Goal: Task Accomplishment & Management: Manage account settings

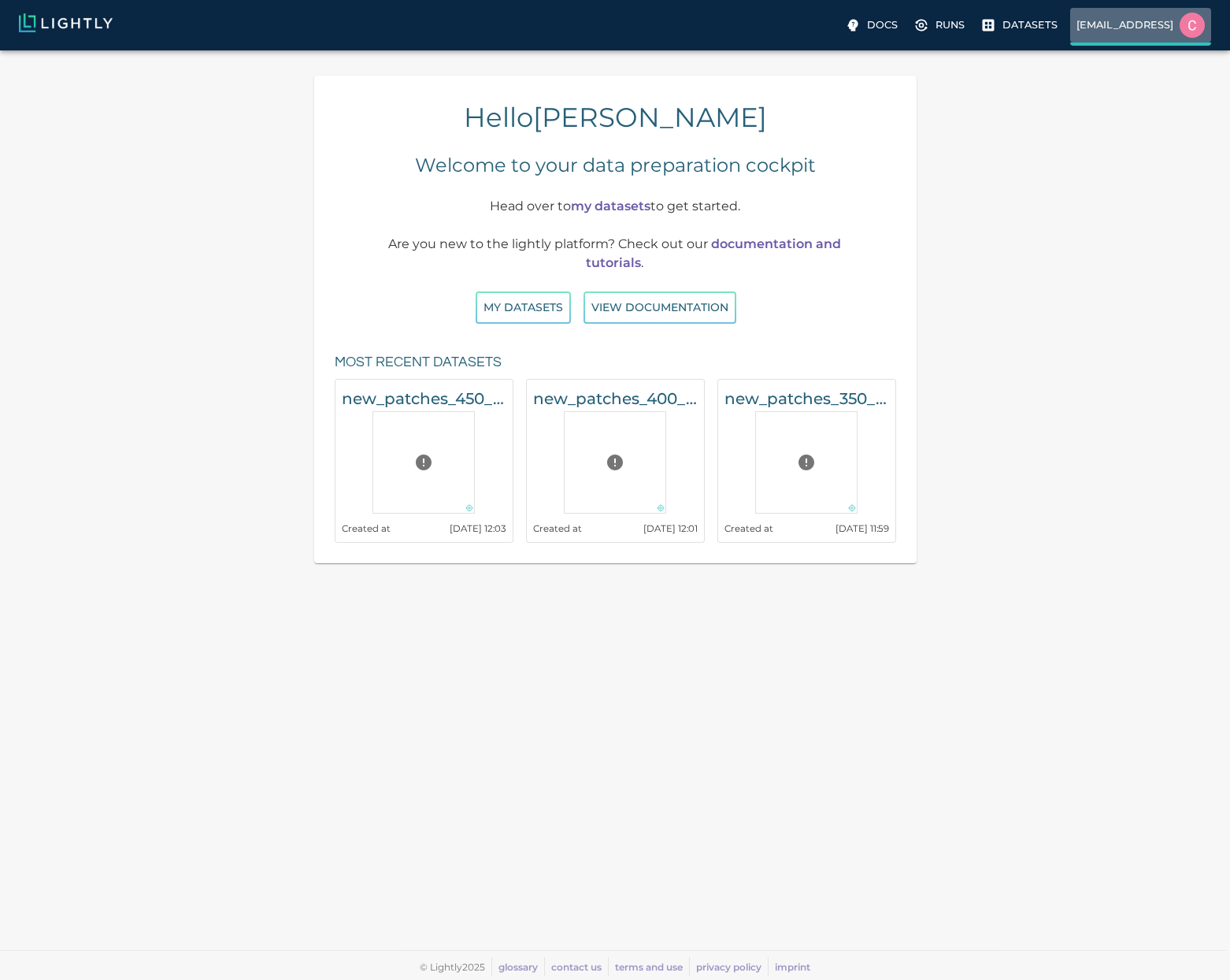
click at [1102, 27] on p "[EMAIL_ADDRESS]" at bounding box center [1125, 24] width 97 height 15
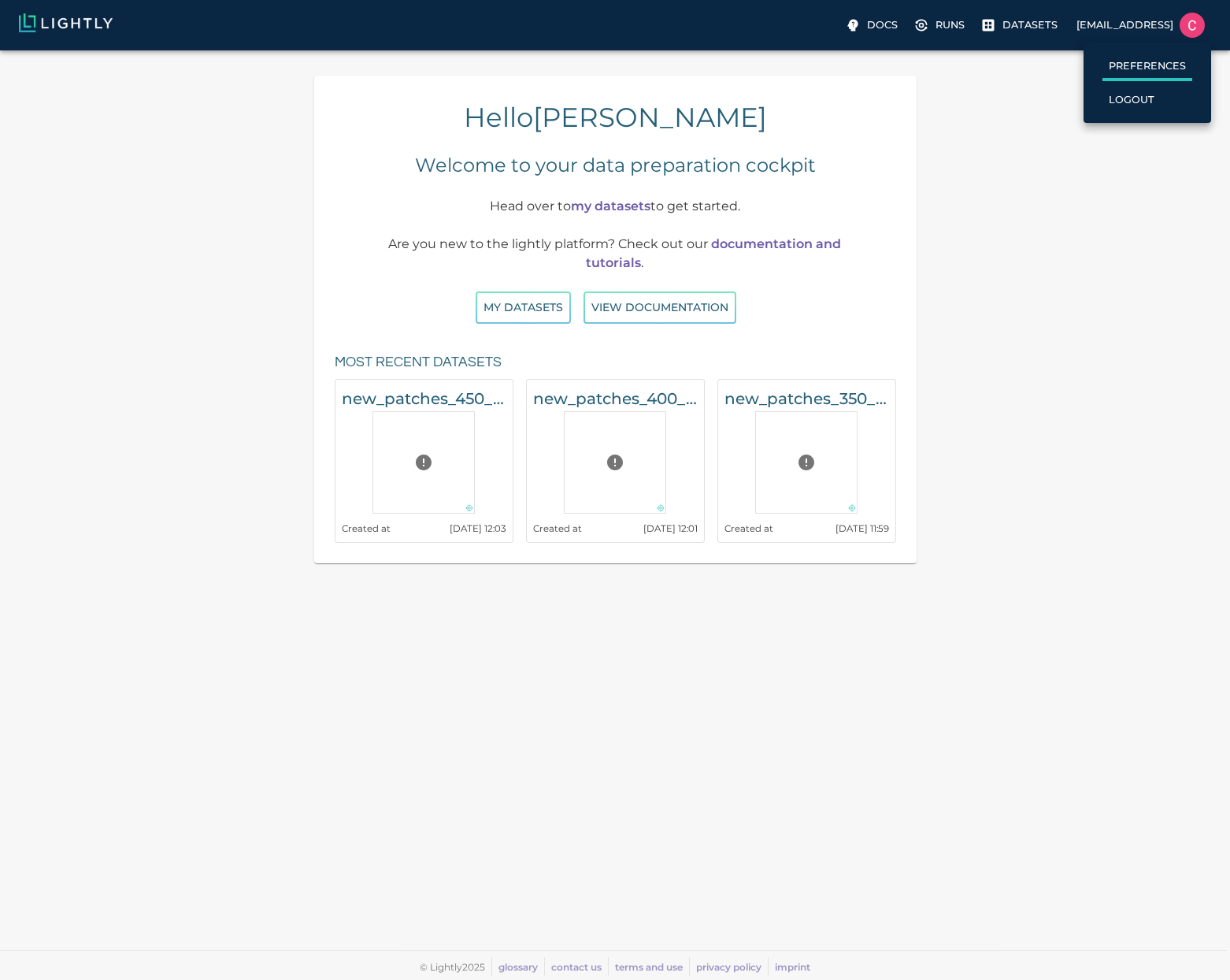
click at [1107, 71] on label "Preferences" at bounding box center [1147, 67] width 90 height 28
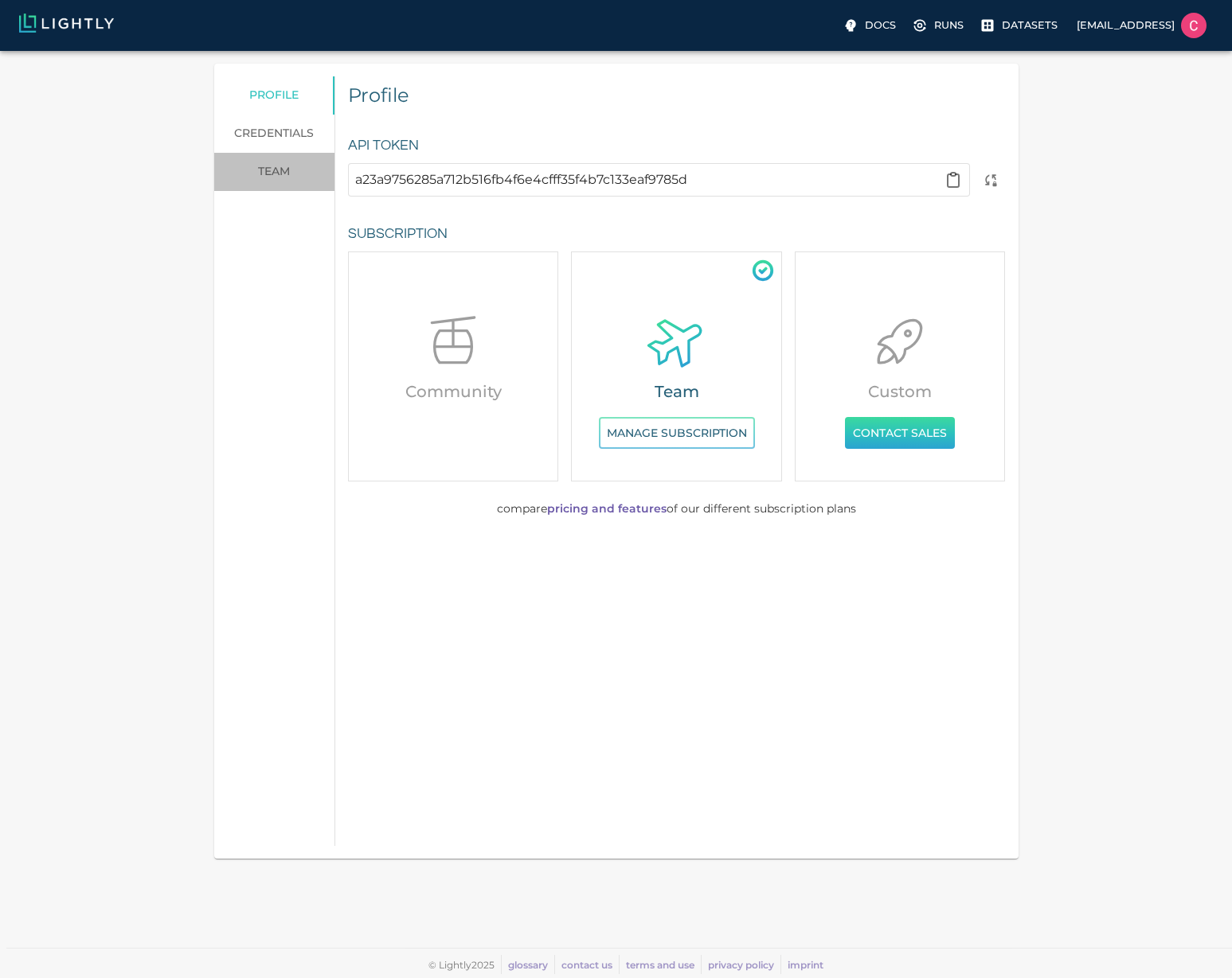
click at [268, 177] on link "team" at bounding box center [274, 171] width 120 height 38
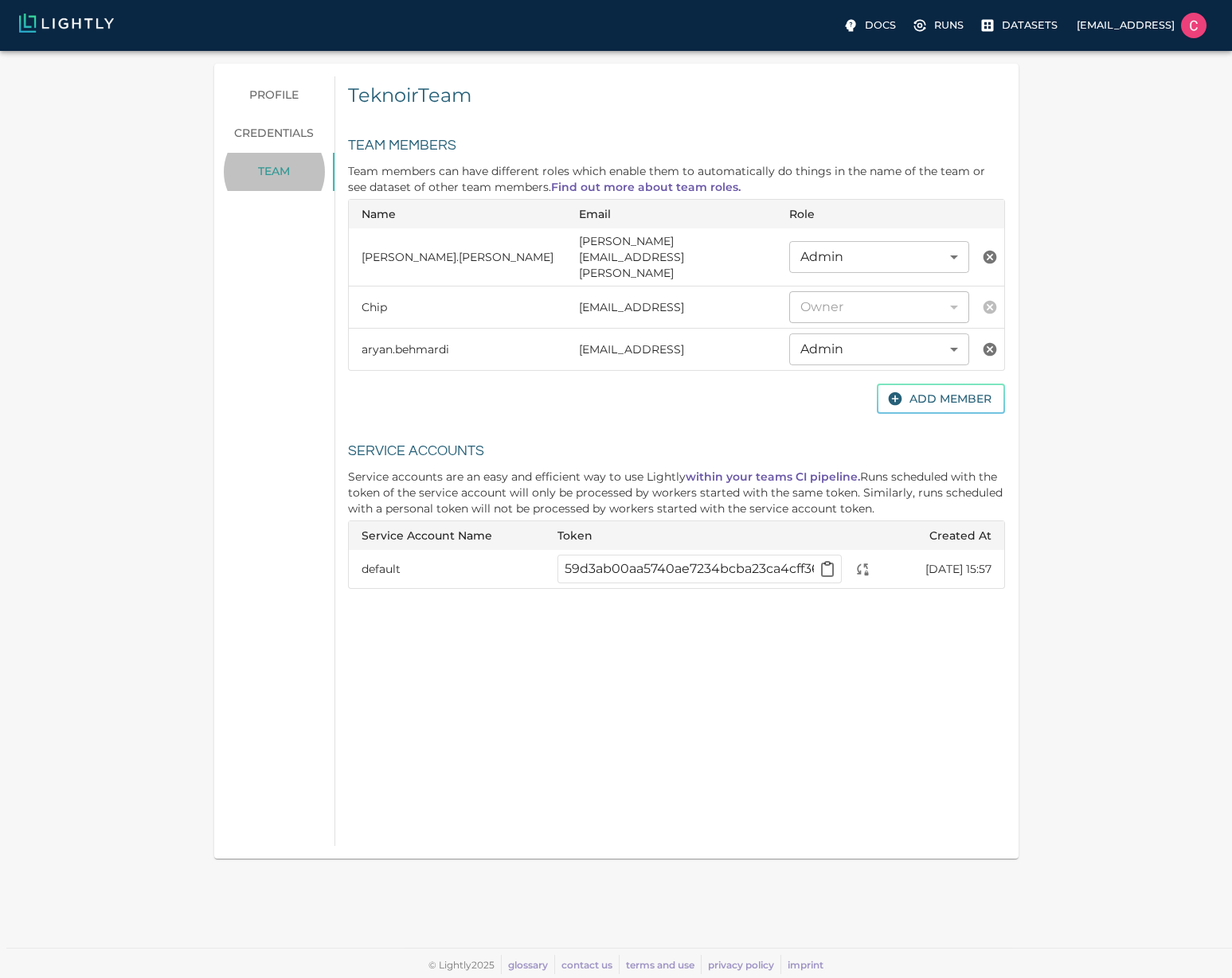
click at [616, 238] on td "[PERSON_NAME][EMAIL_ADDRESS][PERSON_NAME]" at bounding box center [671, 257] width 211 height 58
click at [613, 246] on td "[PERSON_NAME][EMAIL_ADDRESS][PERSON_NAME]" at bounding box center [671, 257] width 211 height 58
click at [614, 247] on td "[PERSON_NAME][EMAIL_ADDRESS][PERSON_NAME]" at bounding box center [671, 257] width 211 height 58
copy td "[PERSON_NAME][EMAIL_ADDRESS][PERSON_NAME]"
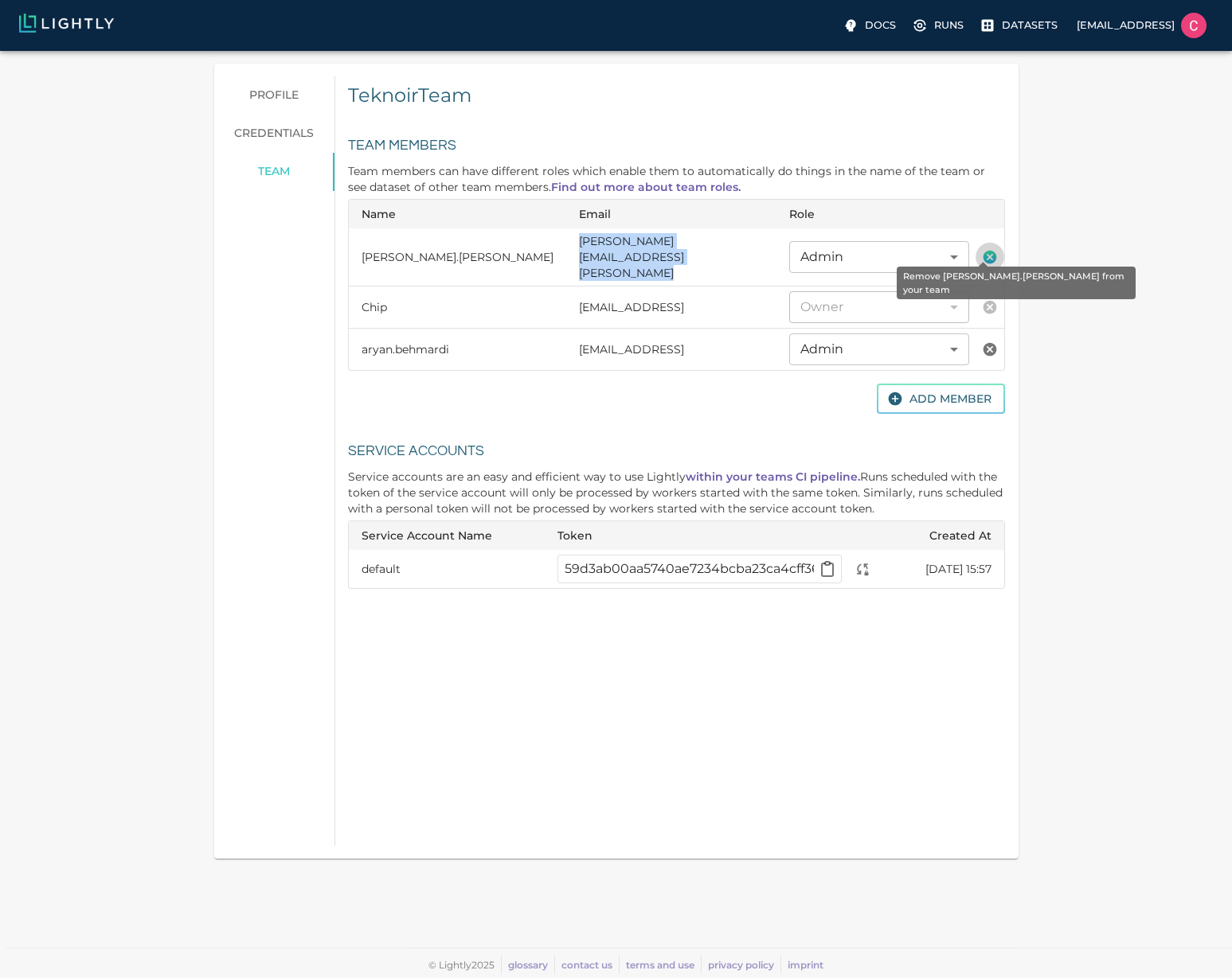
click at [982, 249] on icon "Remove felix.darvas from your team" at bounding box center [990, 257] width 16 height 16
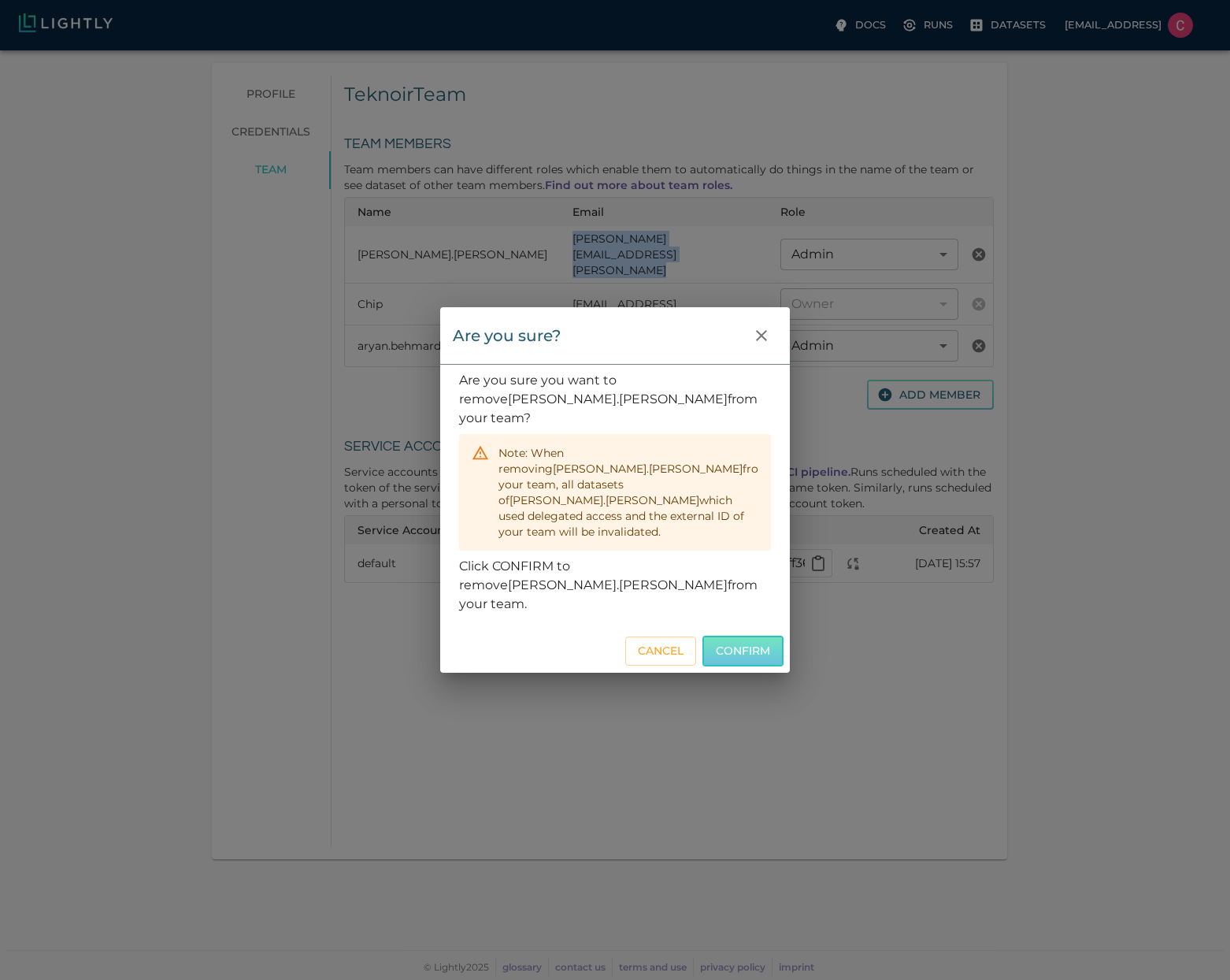
click at [717, 636] on button "Confirm" at bounding box center [743, 650] width 81 height 31
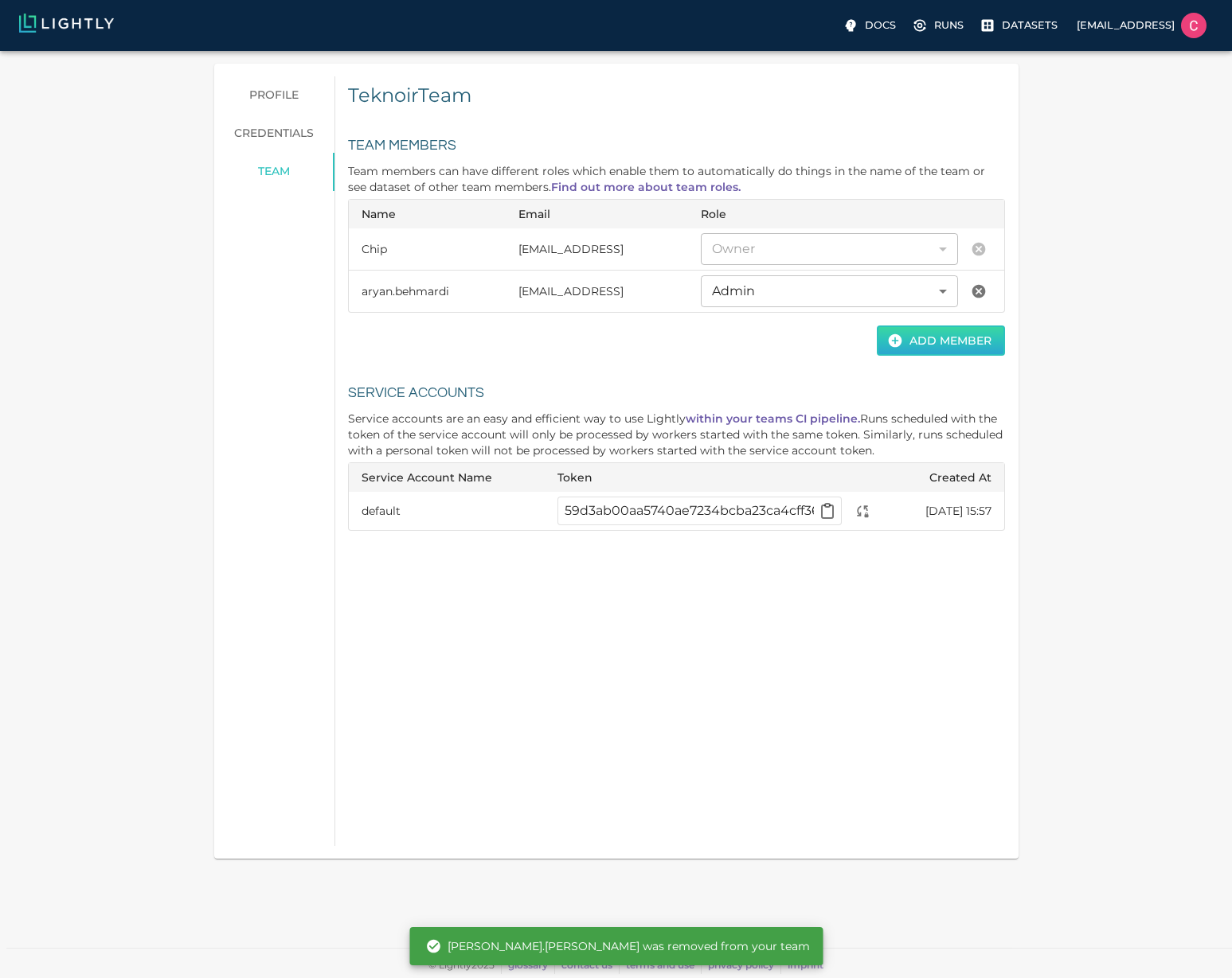
click at [884, 339] on button "Add Member" at bounding box center [940, 340] width 128 height 31
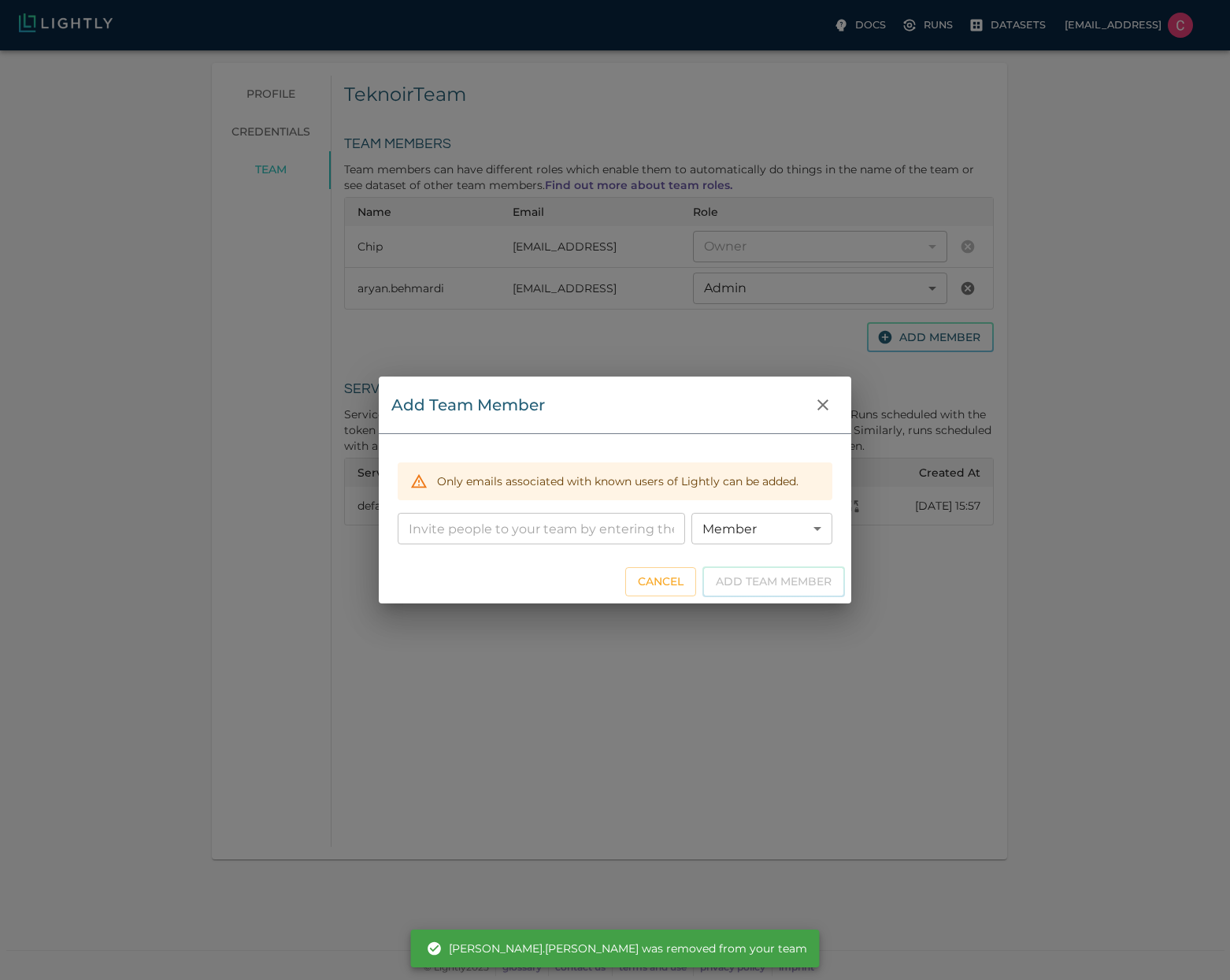
click at [562, 526] on input "email" at bounding box center [541, 528] width 288 height 31
paste input "[PERSON_NAME][EMAIL_ADDRESS][PERSON_NAME]"
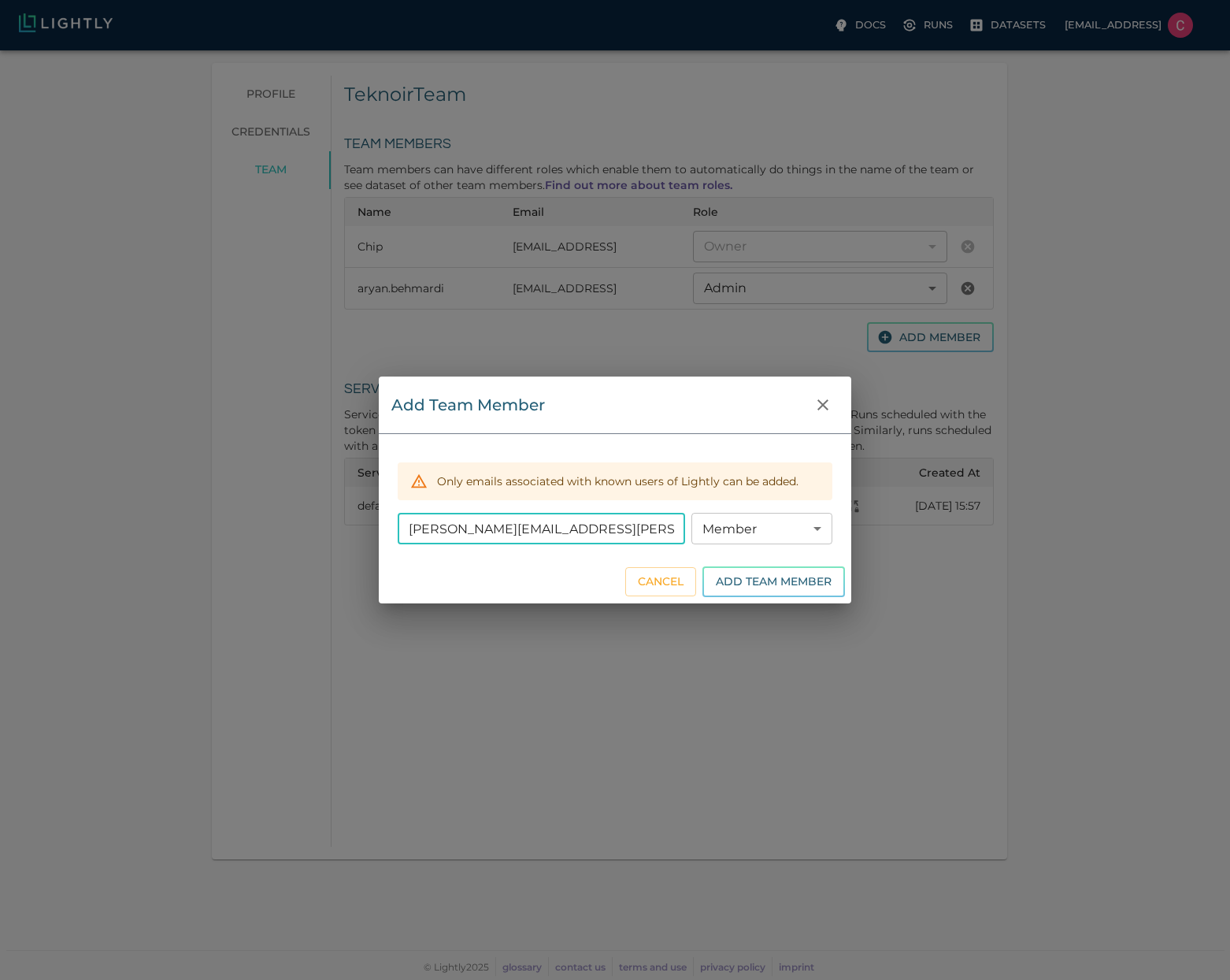
type input "[PERSON_NAME][EMAIL_ADDRESS][PERSON_NAME]"
click at [756, 541] on body "Docs Runs Datasets [EMAIL_ADDRESS] profile credentials team Teknoir Team Team M…" at bounding box center [615, 515] width 1230 height 929
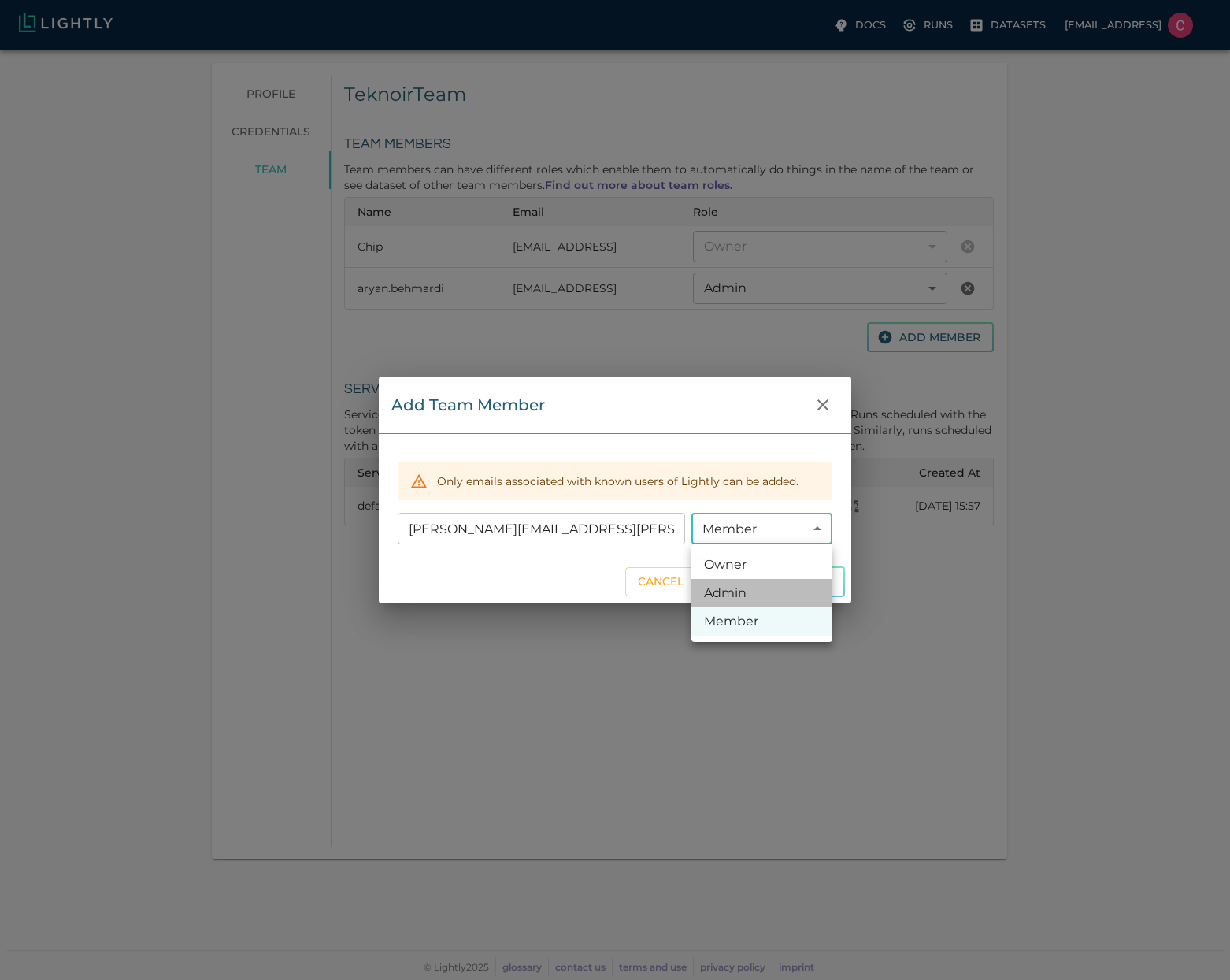
click at [771, 597] on li "Admin" at bounding box center [762, 593] width 141 height 29
type input "ADMIN"
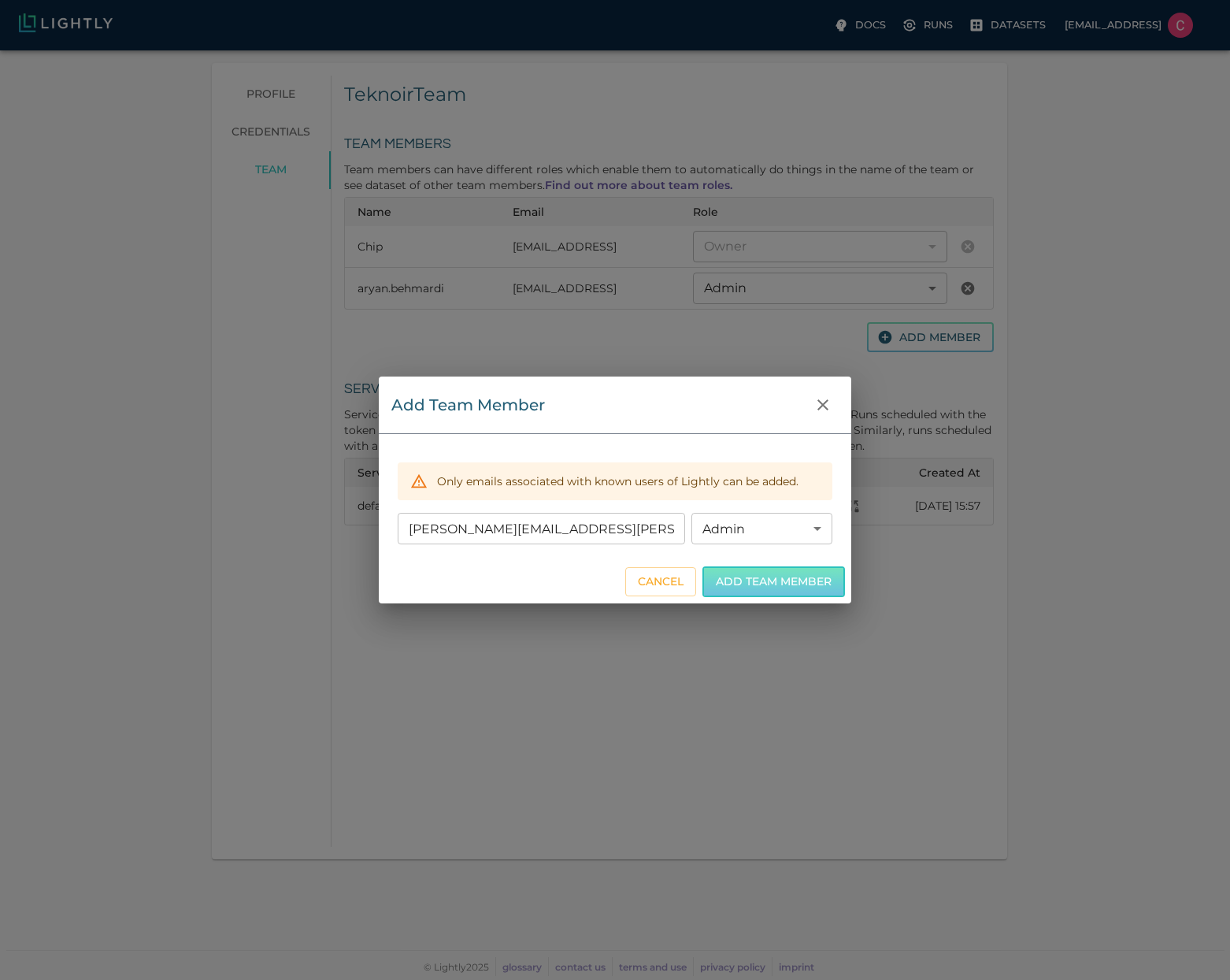
click at [771, 589] on button "Add Team Member" at bounding box center [774, 582] width 143 height 31
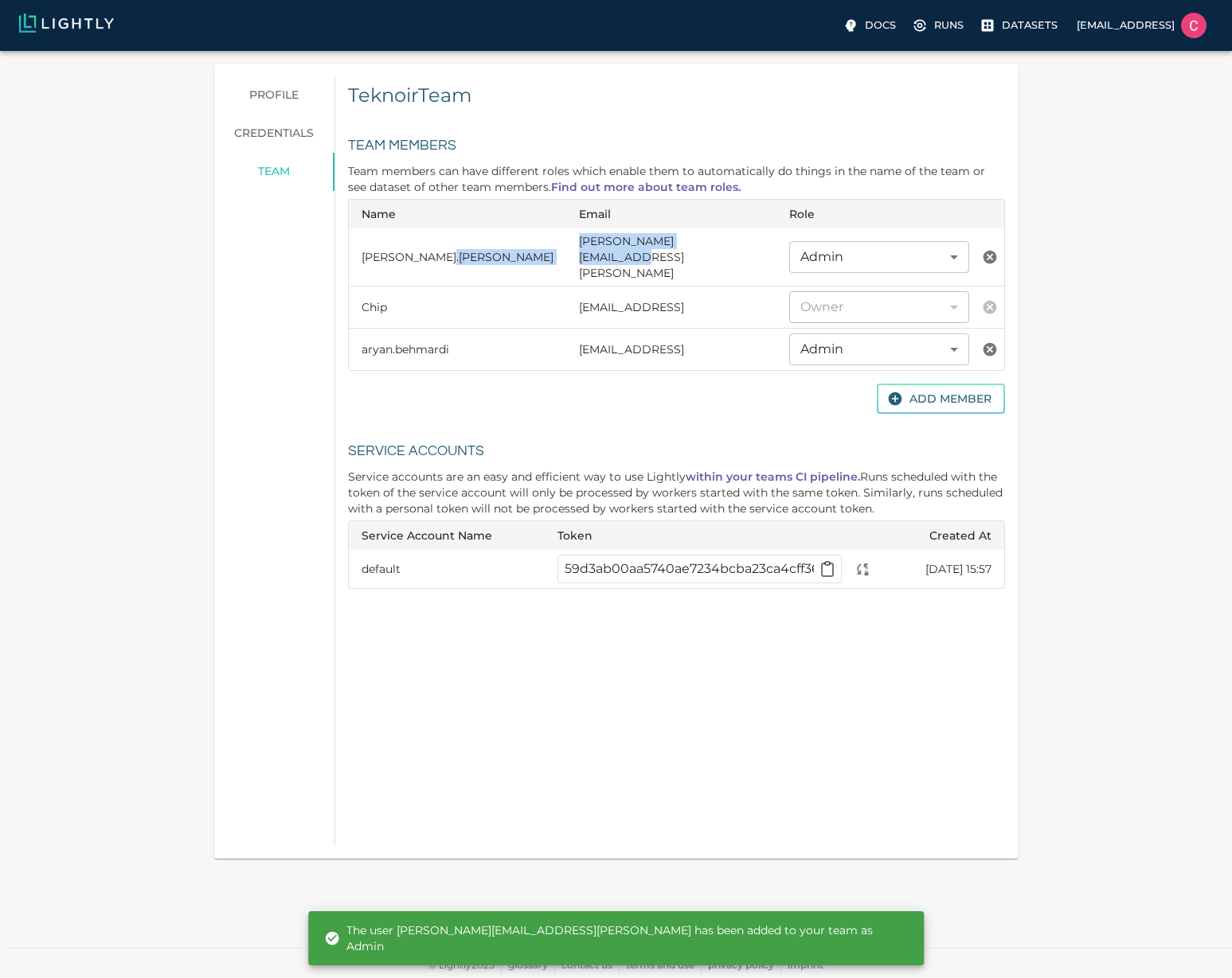
drag, startPoint x: 637, startPoint y: 245, endPoint x: 484, endPoint y: 251, distance: 153.1
click at [484, 251] on tr "[PERSON_NAME].darvas [EMAIL_ADDRESS][PERSON_NAME] Admin ADMIN ​" at bounding box center [677, 257] width 656 height 58
copy tr "[PERSON_NAME][EMAIL_ADDRESS][PERSON_NAME]"
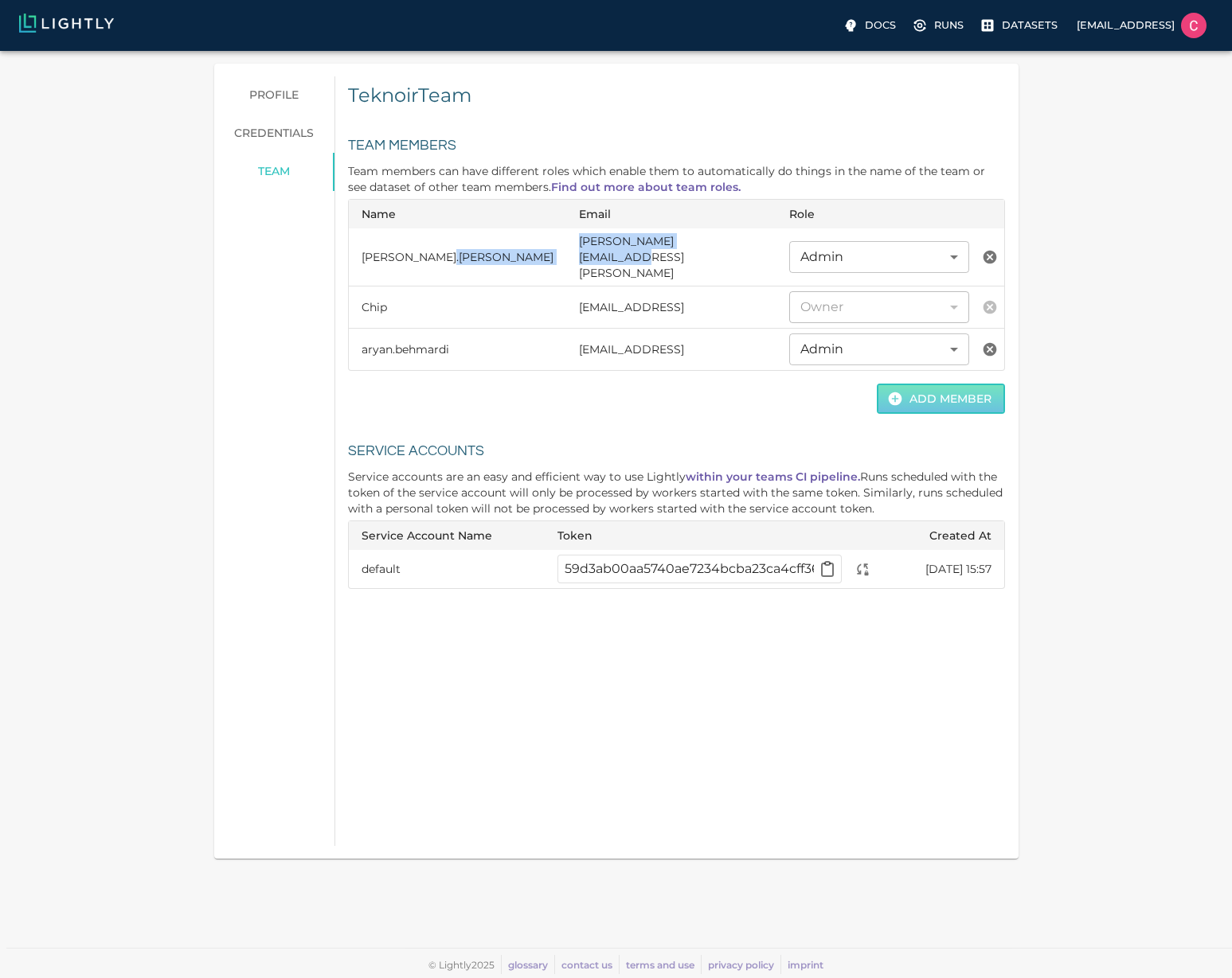
click at [954, 396] on button "Add Member" at bounding box center [940, 398] width 128 height 31
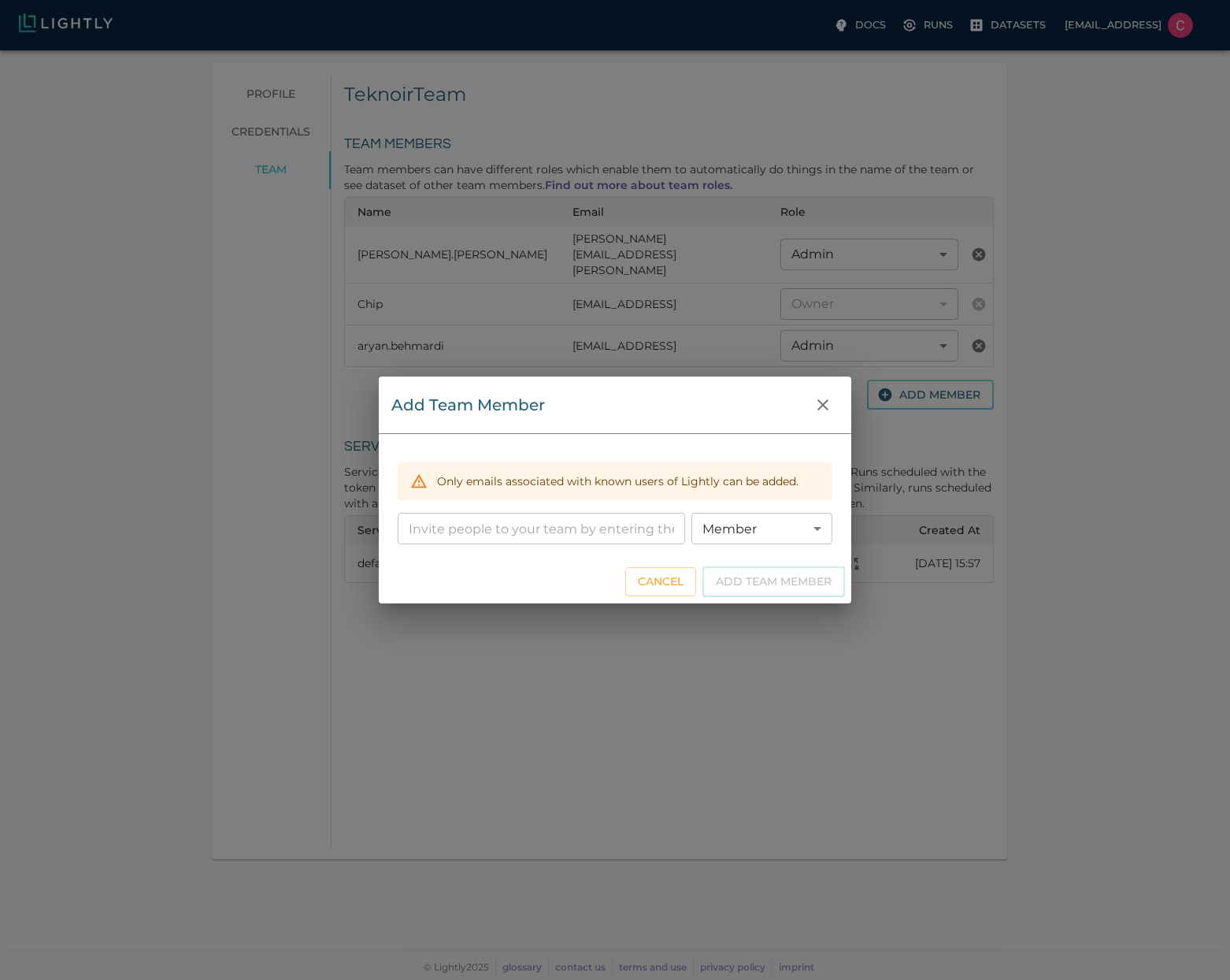
click at [1037, 468] on div "Add Team Member Only emails associated with known users of Lightly can be added…" at bounding box center [615, 490] width 1230 height 980
